Goal: Transaction & Acquisition: Purchase product/service

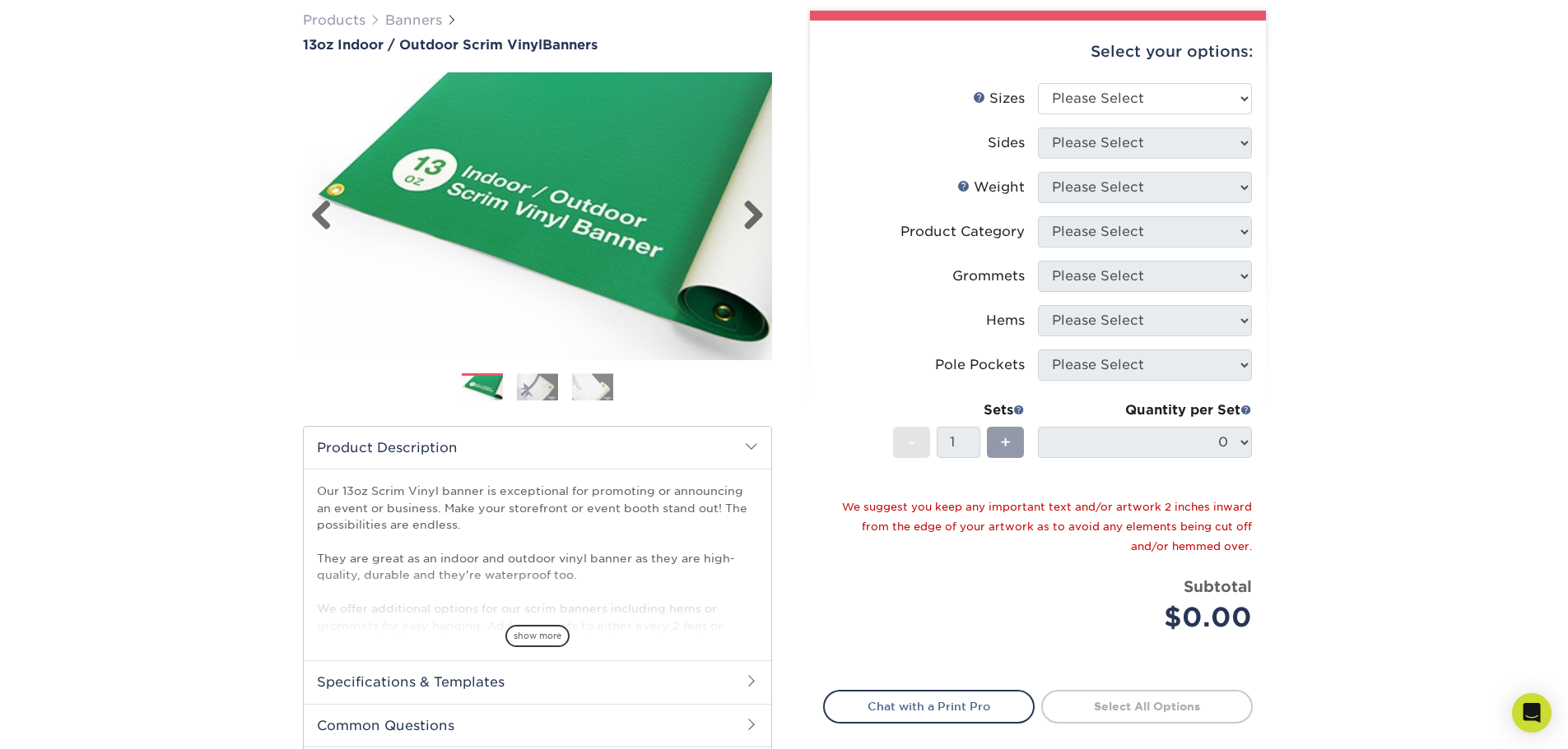
scroll to position [165, 0]
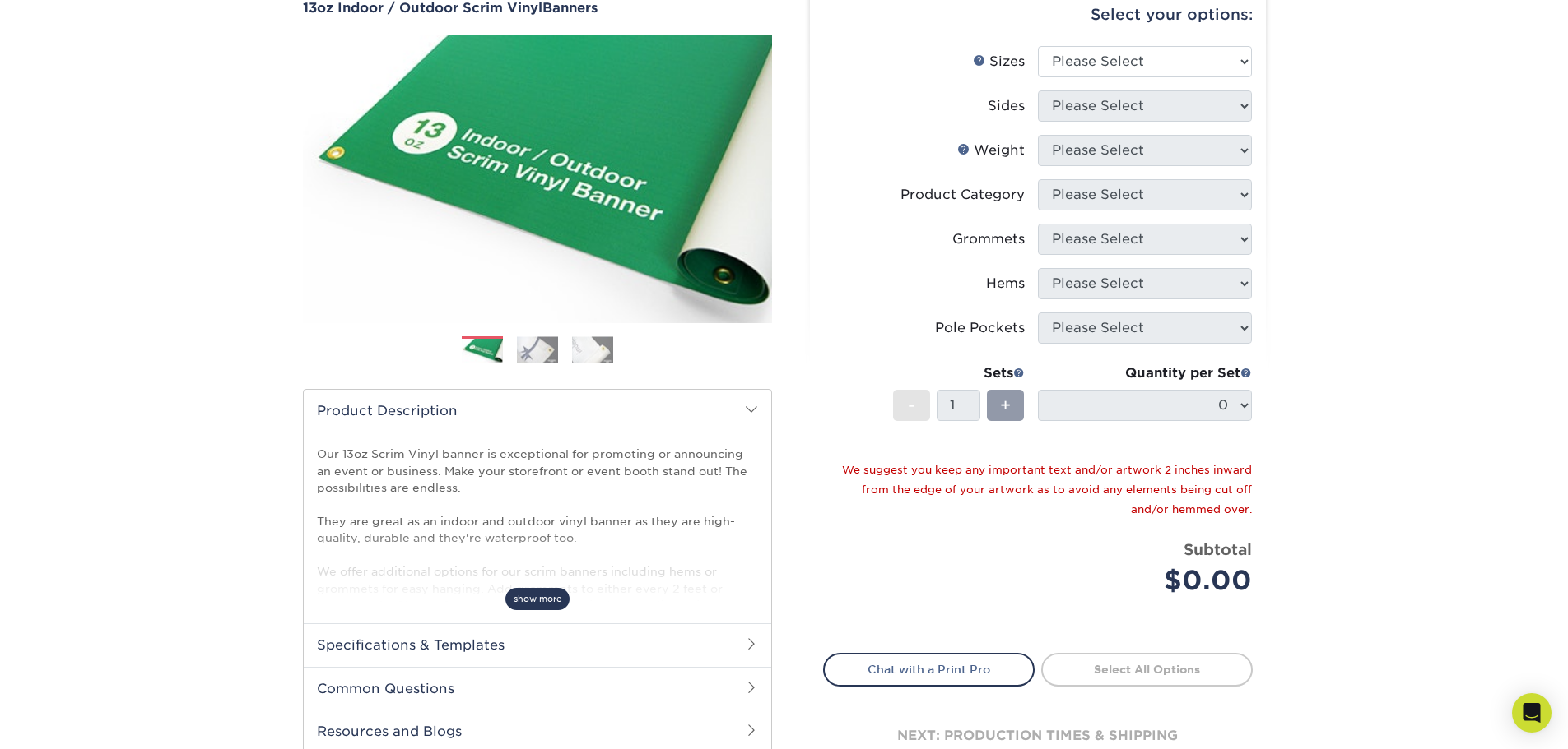
click at [519, 599] on span "show more" at bounding box center [538, 599] width 65 height 22
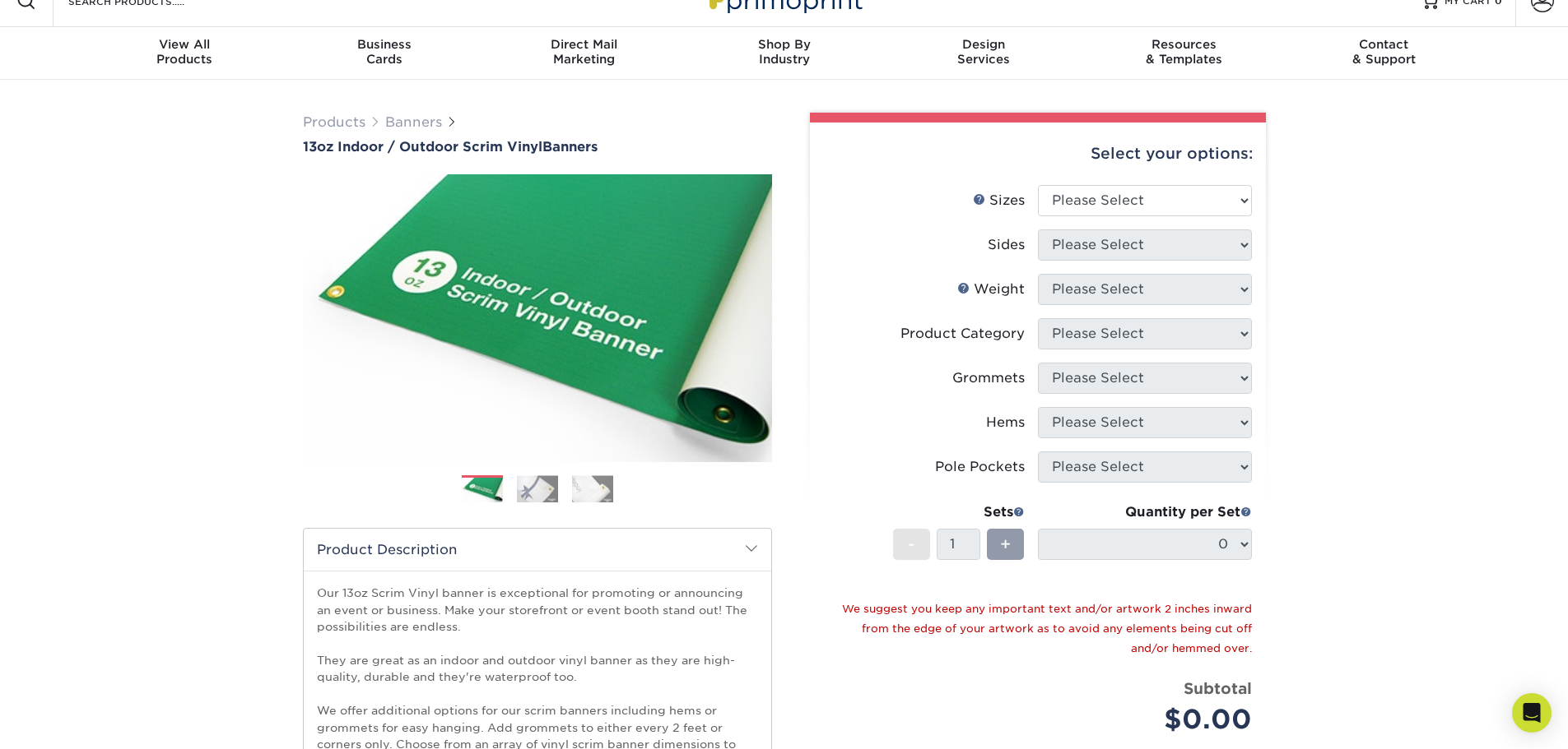
scroll to position [0, 0]
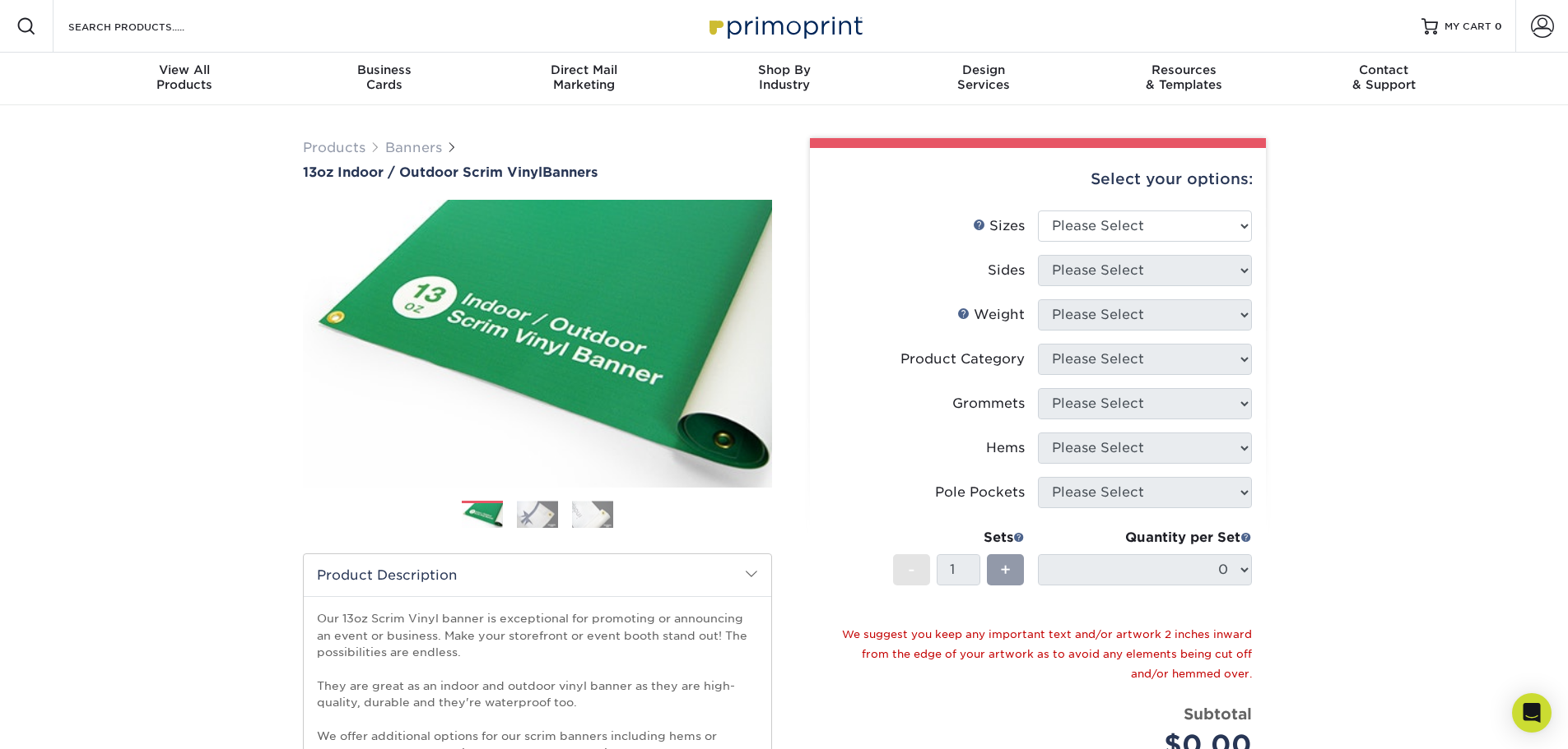
click at [530, 507] on img at bounding box center [538, 514] width 41 height 27
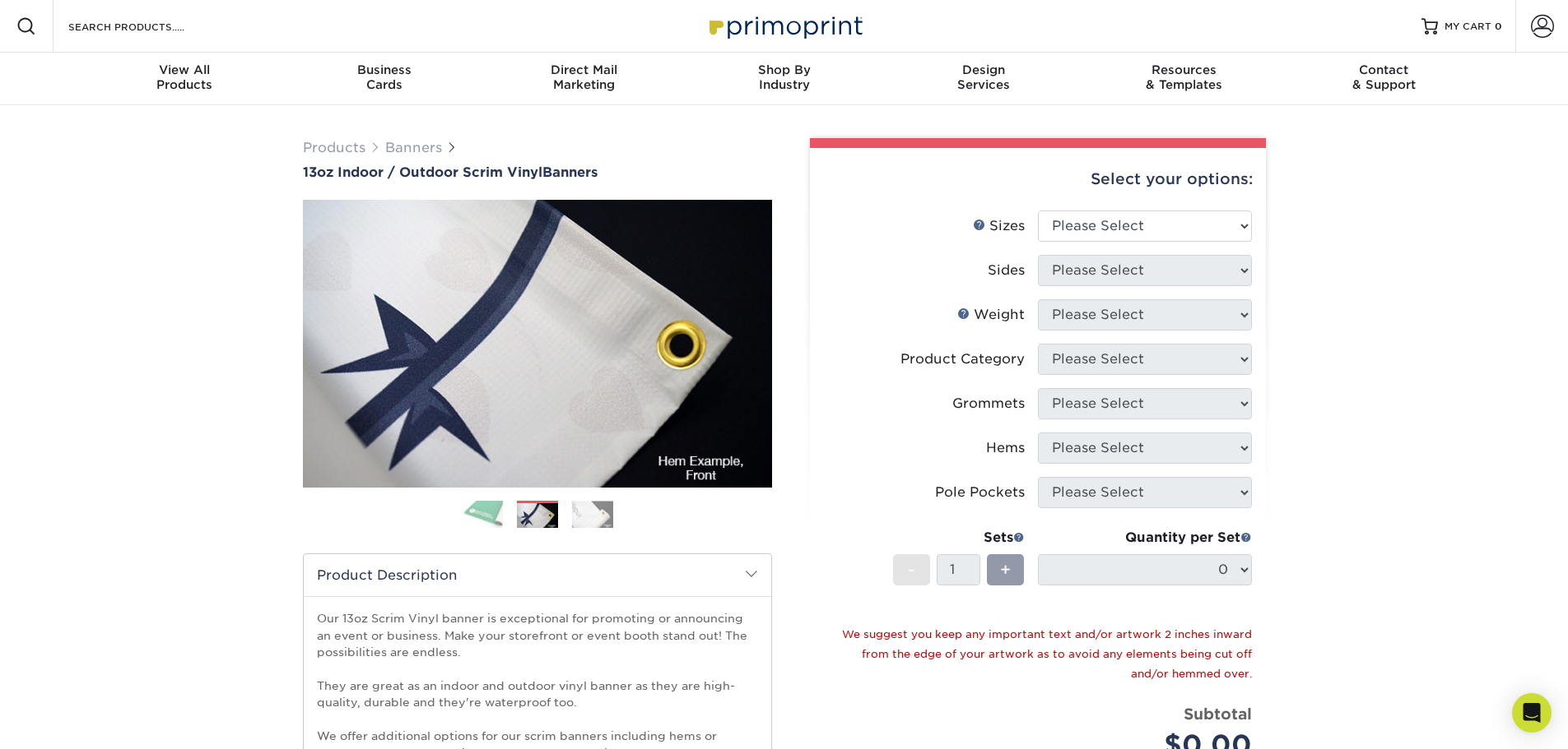
click at [586, 522] on img at bounding box center [593, 514] width 41 height 27
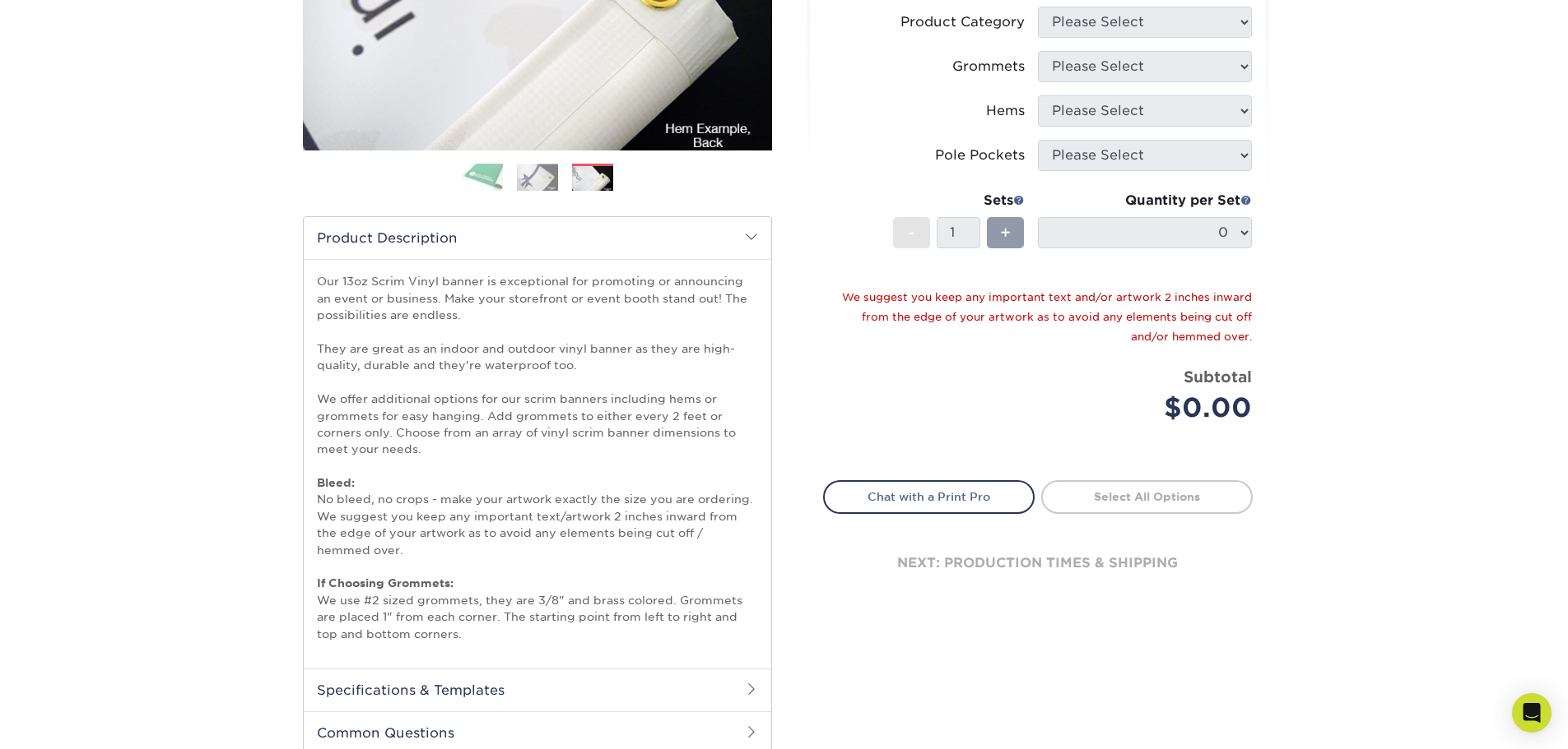
scroll to position [412, 0]
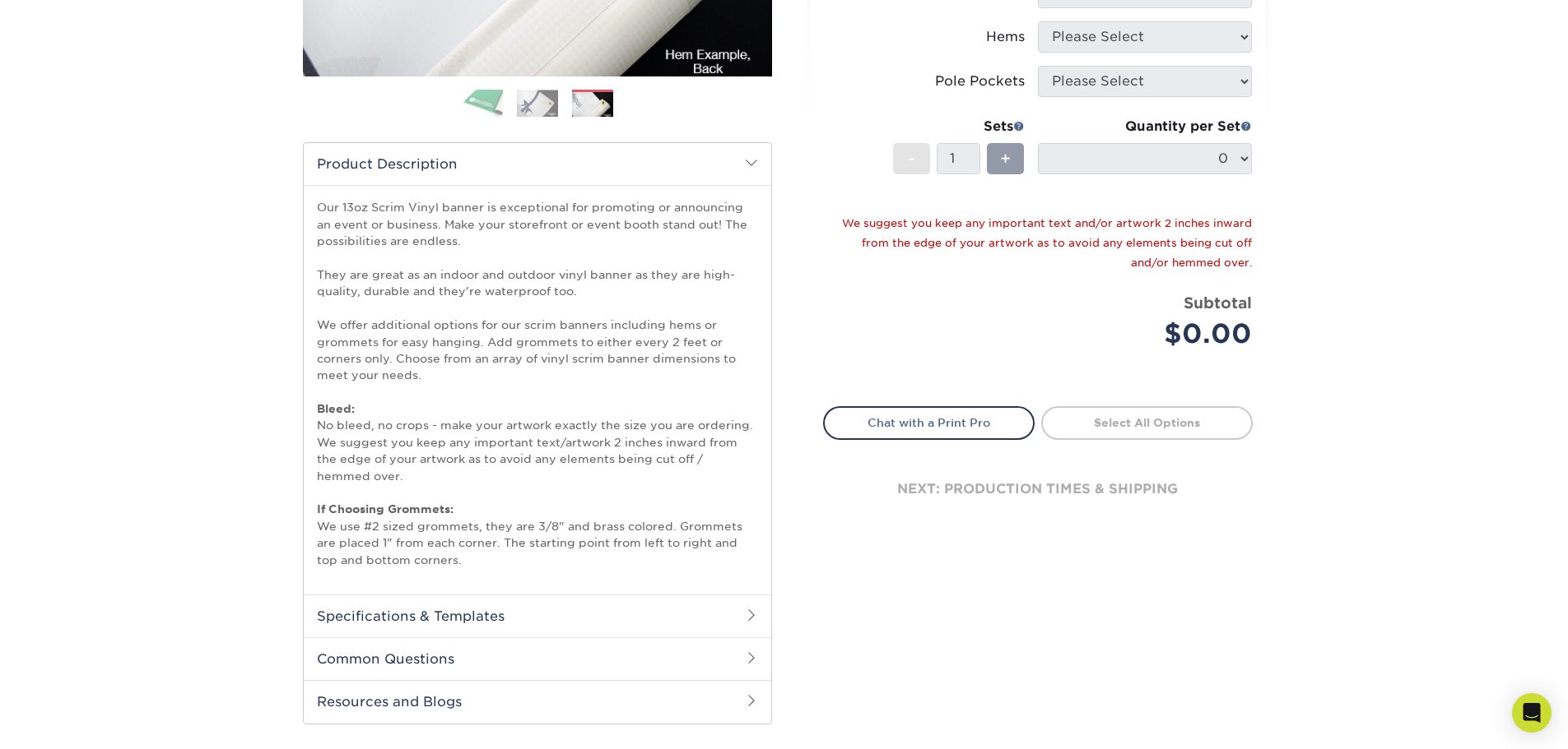
click at [511, 607] on h2 "Specifications & Templates" at bounding box center [537, 616] width 467 height 43
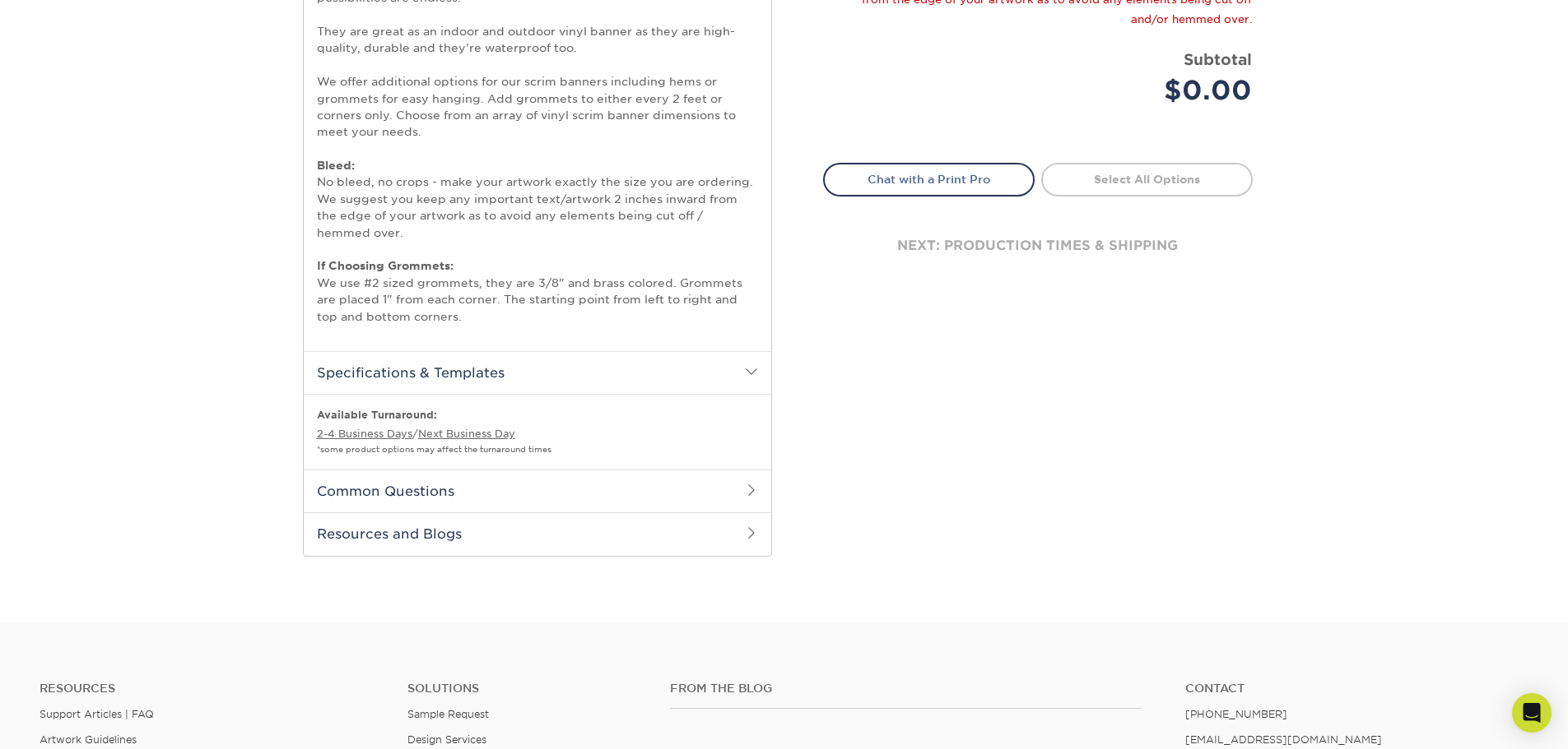
scroll to position [658, 0]
click at [538, 480] on h2 "Common Questions" at bounding box center [537, 488] width 467 height 43
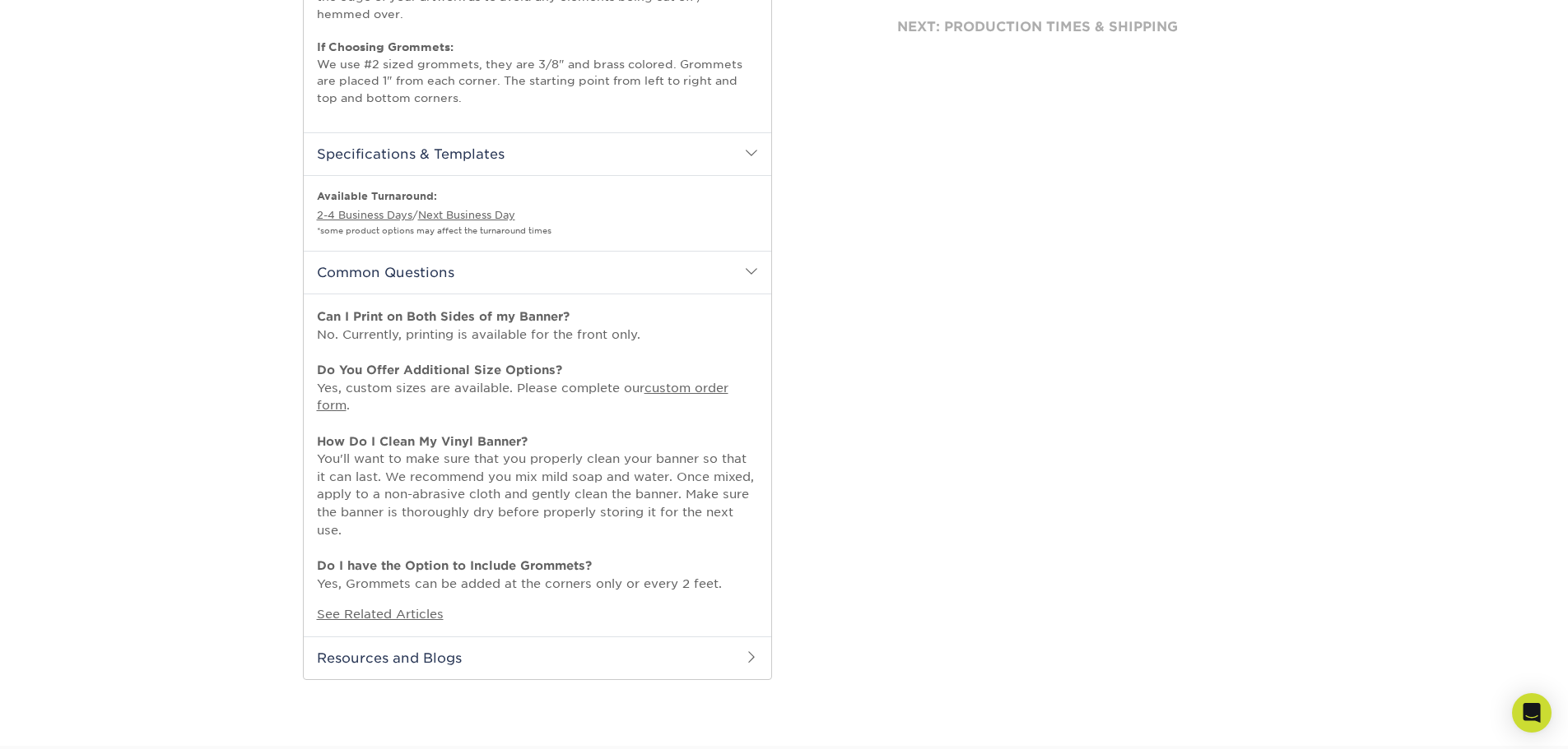
scroll to position [905, 0]
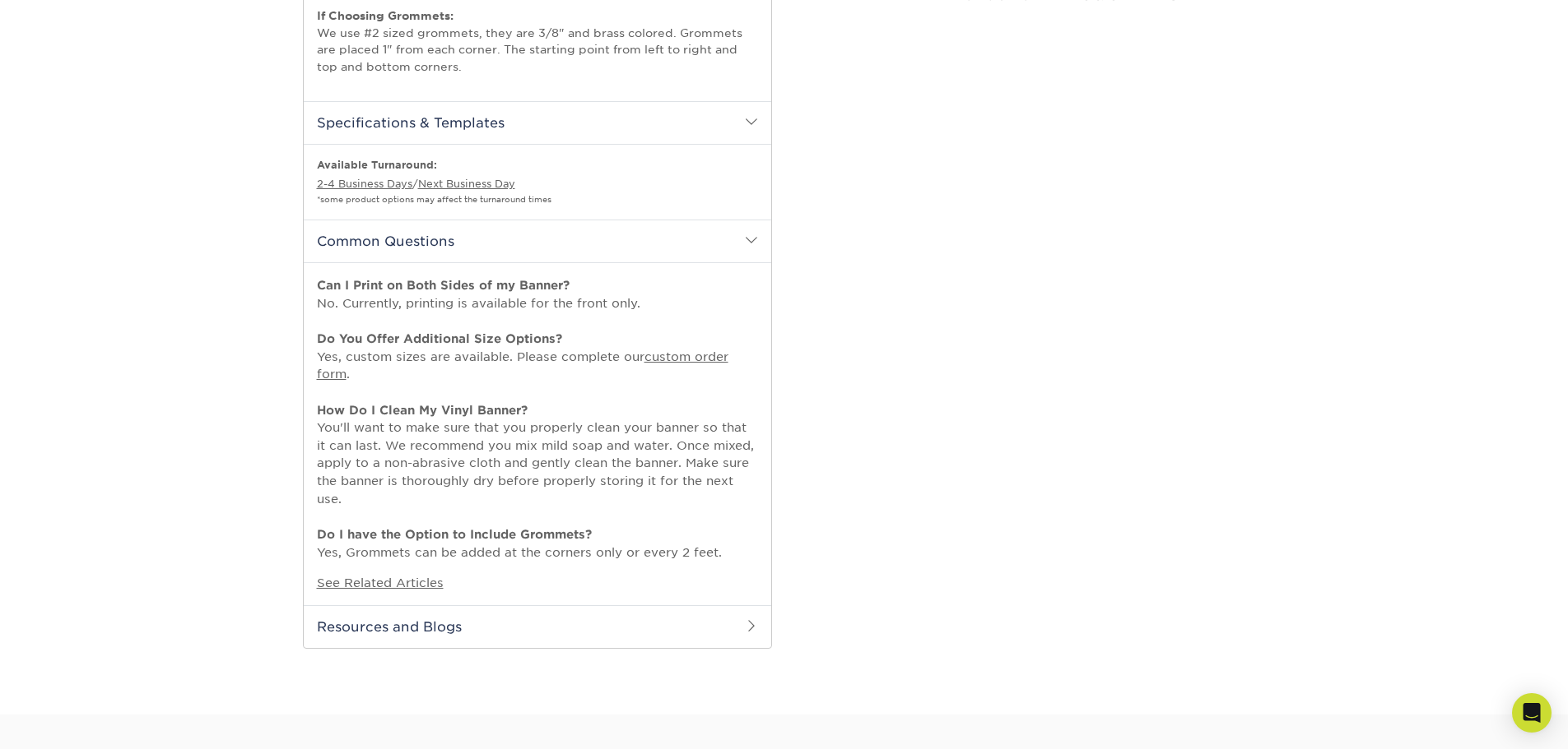
click at [546, 624] on h2 "Resources and Blogs" at bounding box center [537, 627] width 467 height 43
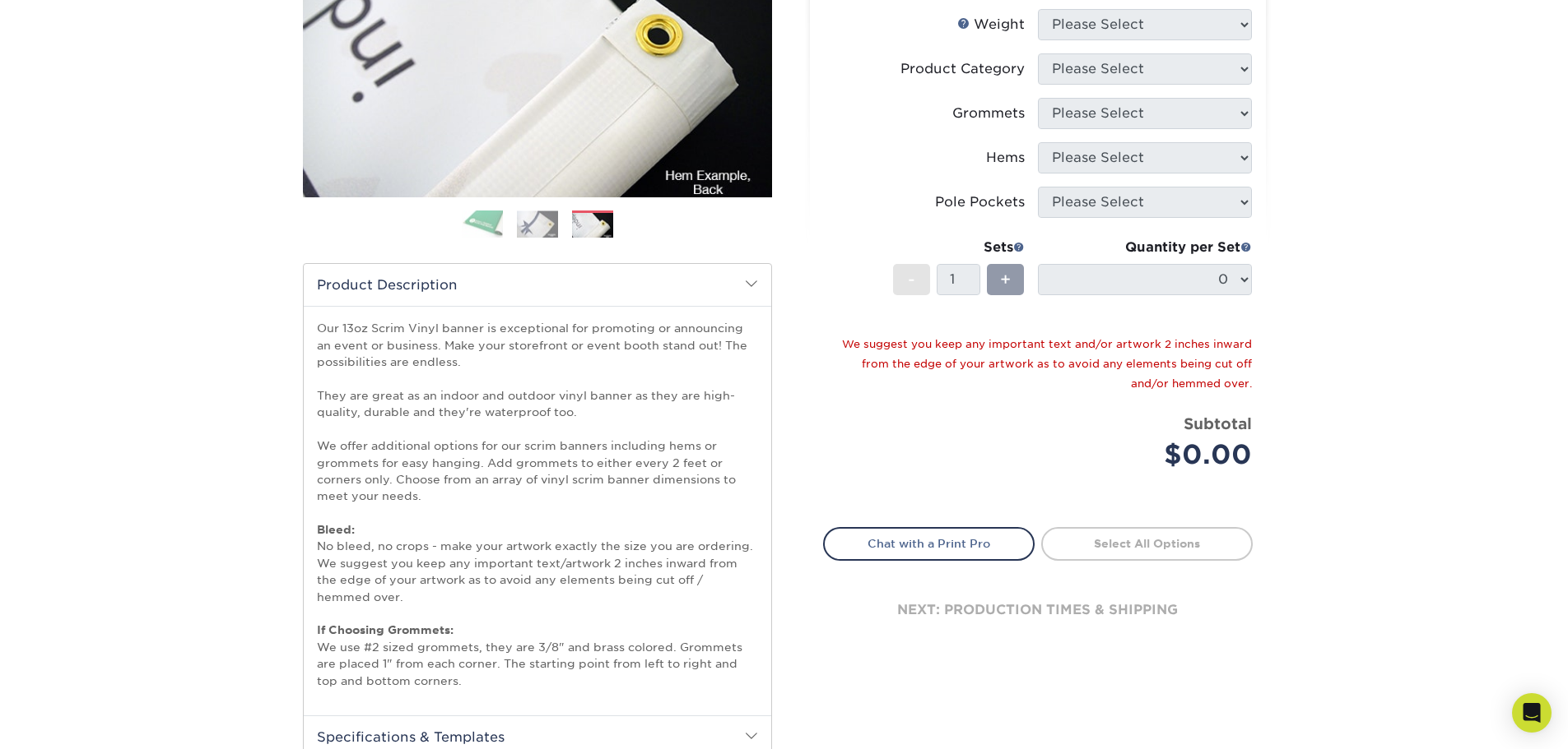
scroll to position [0, 0]
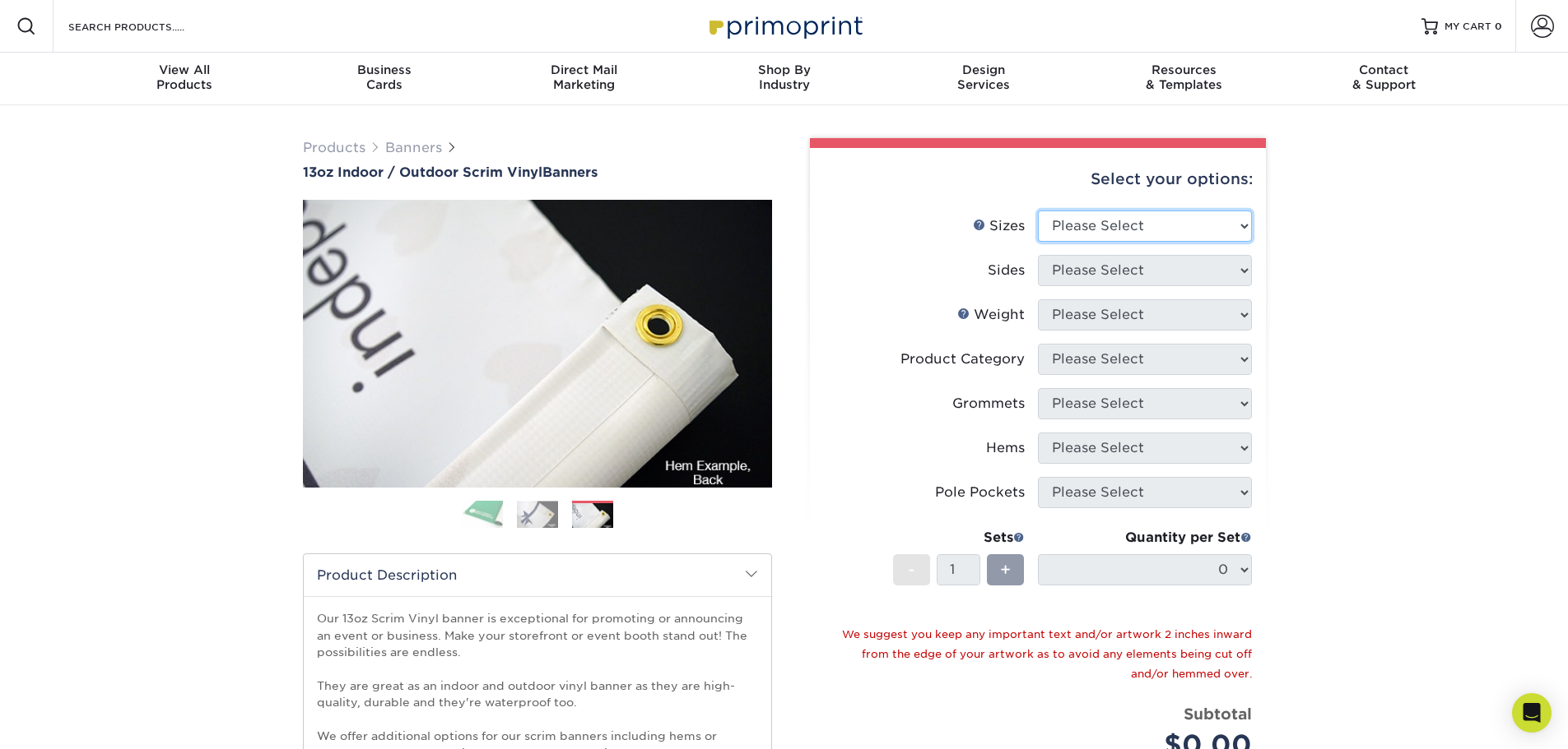
click at [1157, 233] on select "Please Select 24" x 36" 24" x 48" 36" x 48" 36" x 60" 36" x 72" 36" x 96" 36" x…" at bounding box center [1145, 227] width 214 height 31
select select "24.00x36.00"
click at [1038, 211] on select "Please Select 24" x 36" 24" x 48" 36" x 48" 36" x 60" 36" x 72" 36" x 96" 36" x…" at bounding box center [1145, 227] width 214 height 31
